Goal: Browse casually

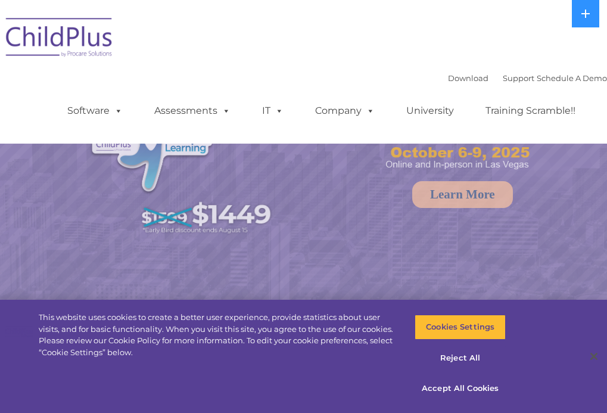
select select "MEDIUM"
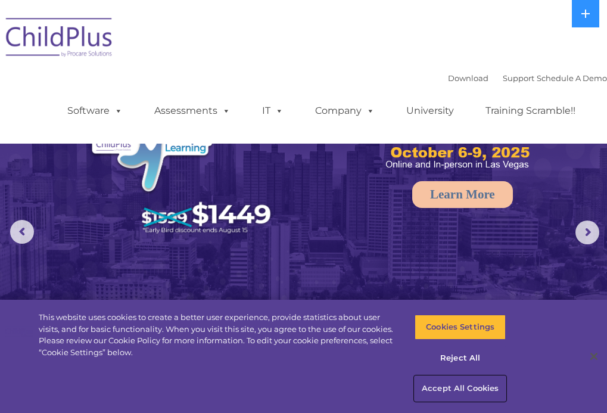
click at [446, 387] on button "Accept All Cookies" at bounding box center [459, 388] width 91 height 25
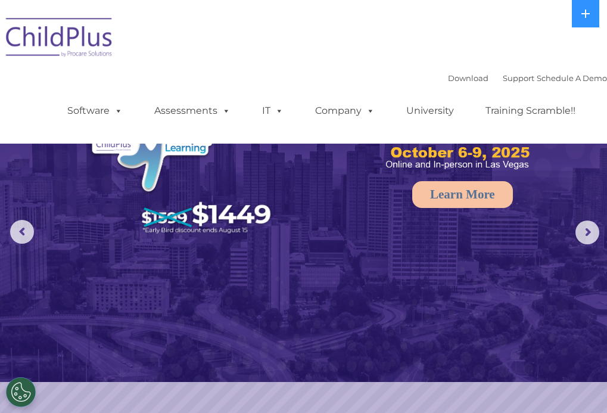
click at [85, 36] on img at bounding box center [59, 40] width 119 height 60
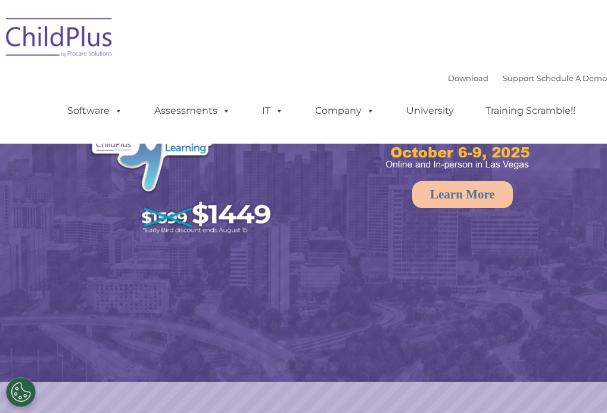
select select "MEDIUM"
